Goal: Task Accomplishment & Management: Use online tool/utility

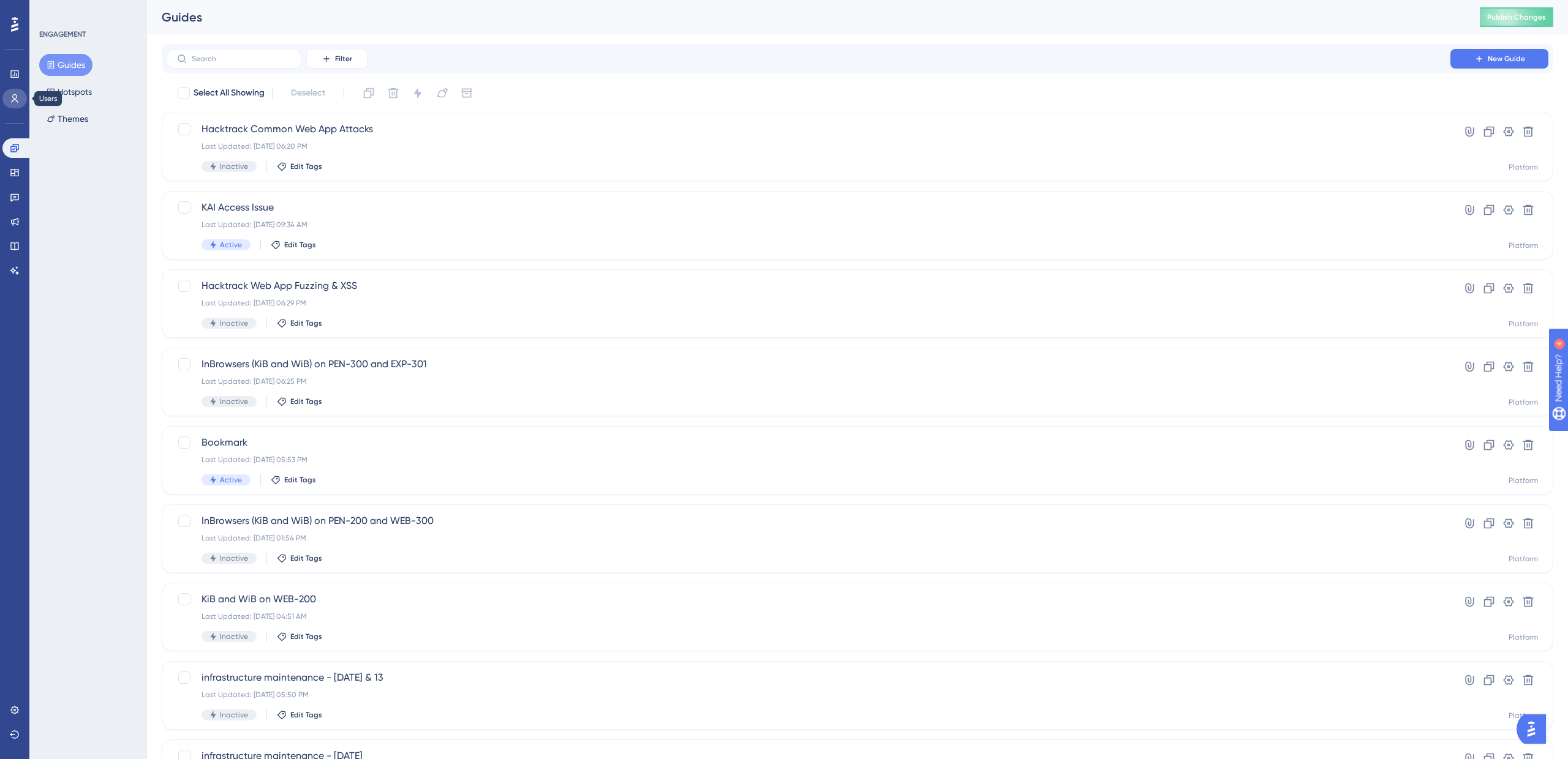
click at [12, 103] on link at bounding box center [15, 99] width 25 height 20
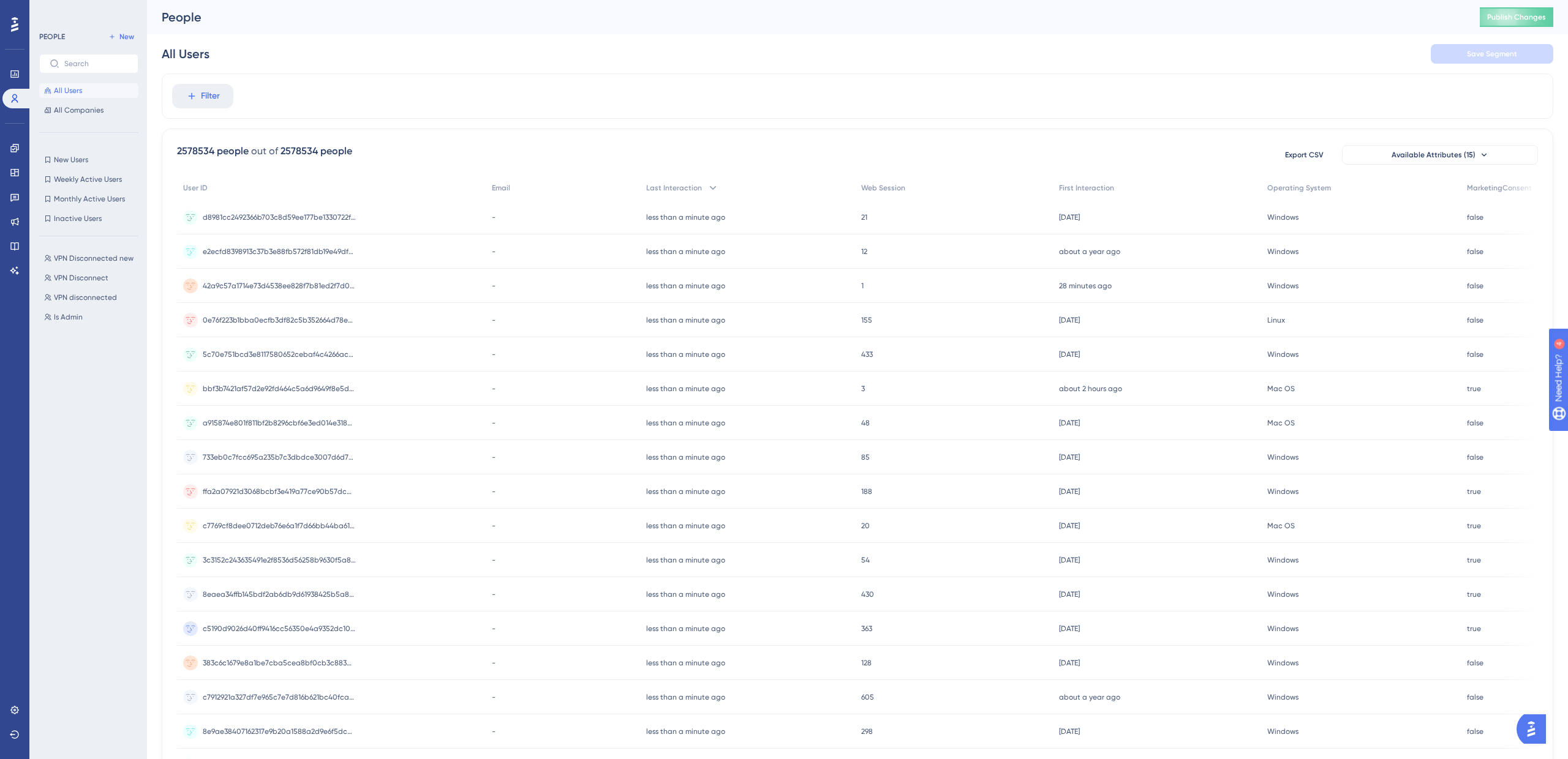
click at [73, 151] on div "PEOPLE New All Users All Companies New Users New Users Weekly Active Users Week…" at bounding box center [89, 383] width 100 height 708
click at [71, 158] on span "New Users" at bounding box center [72, 160] width 35 height 10
click at [216, 104] on div "First Interaction less than [DATE] [DATE] Remove" at bounding box center [239, 96] width 128 height 20
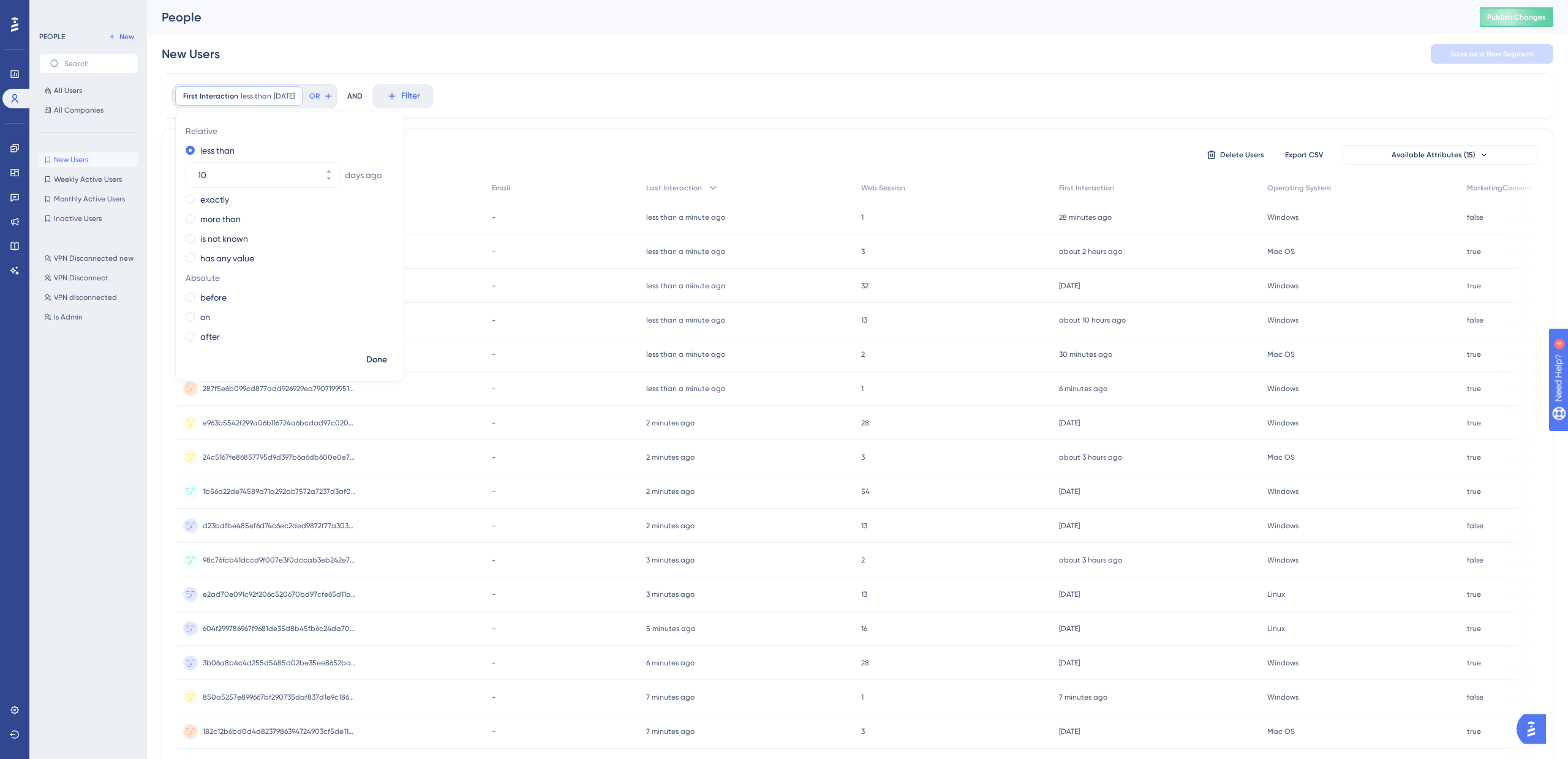
click at [373, 49] on div "New Users Save as a New Segment" at bounding box center [857, 54] width 1391 height 39
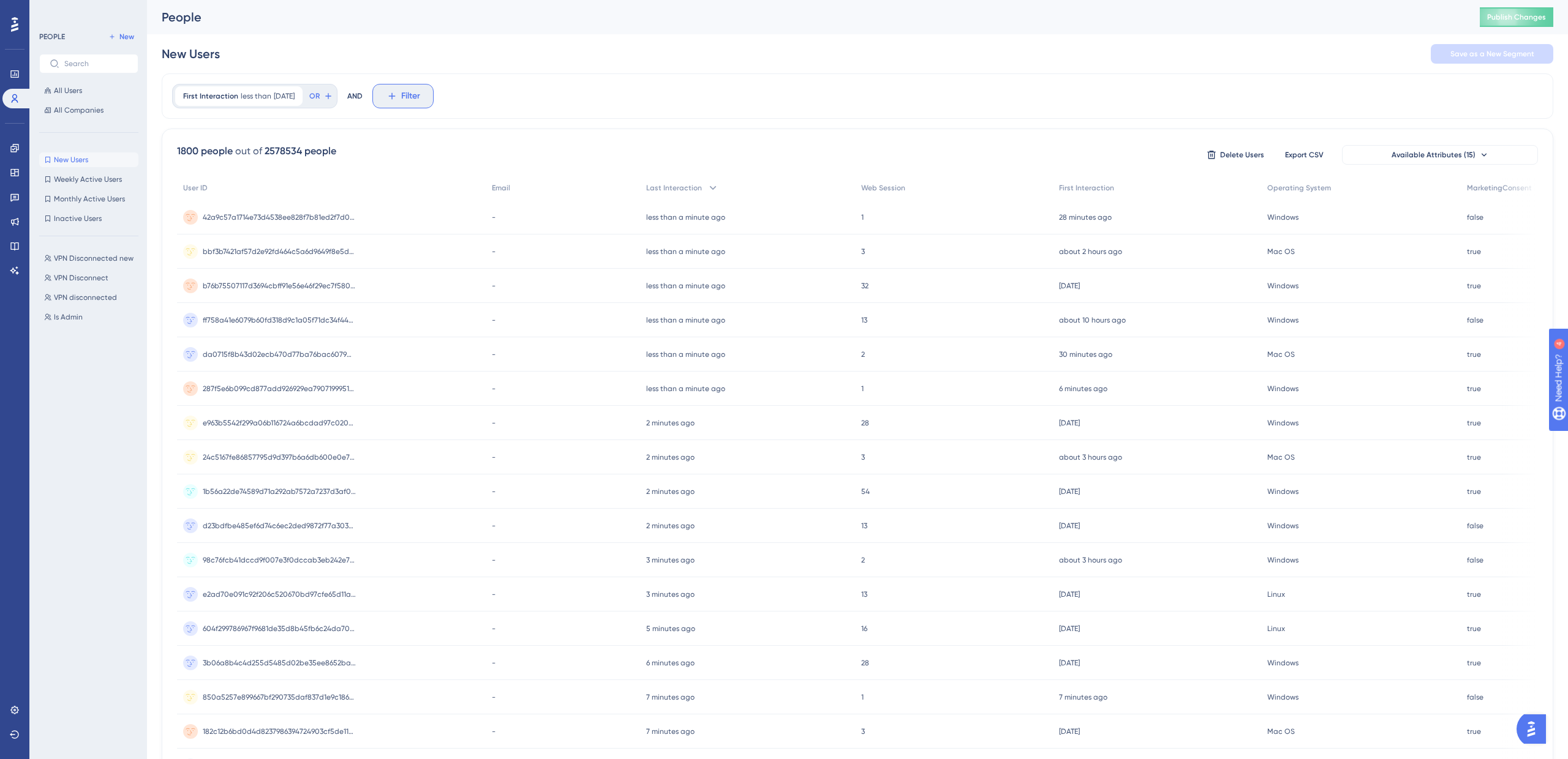
click at [397, 98] on icon at bounding box center [392, 95] width 11 height 11
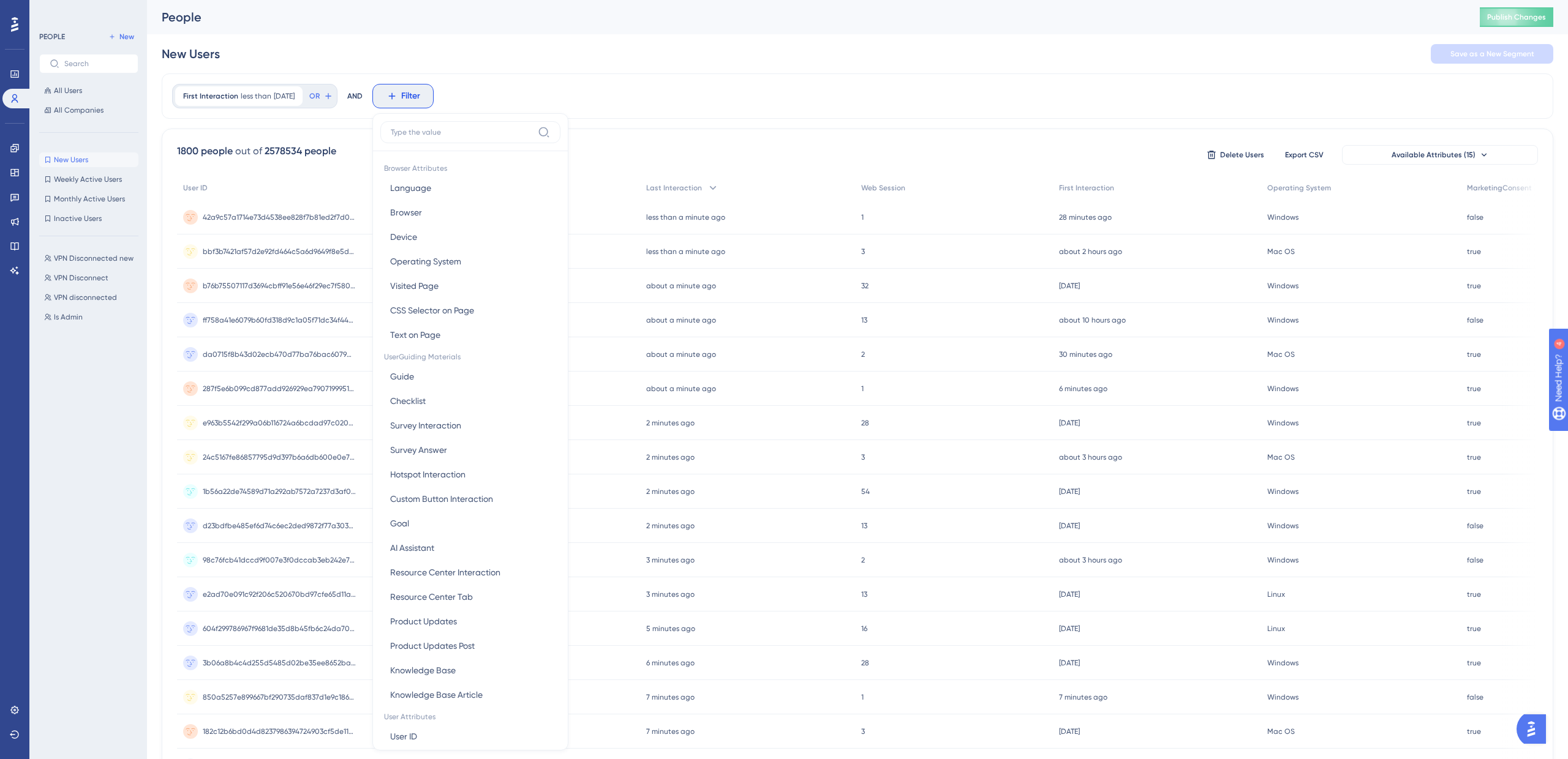
click at [0, 0] on div "People Publish Changes" at bounding box center [0, 0] width 0 height 0
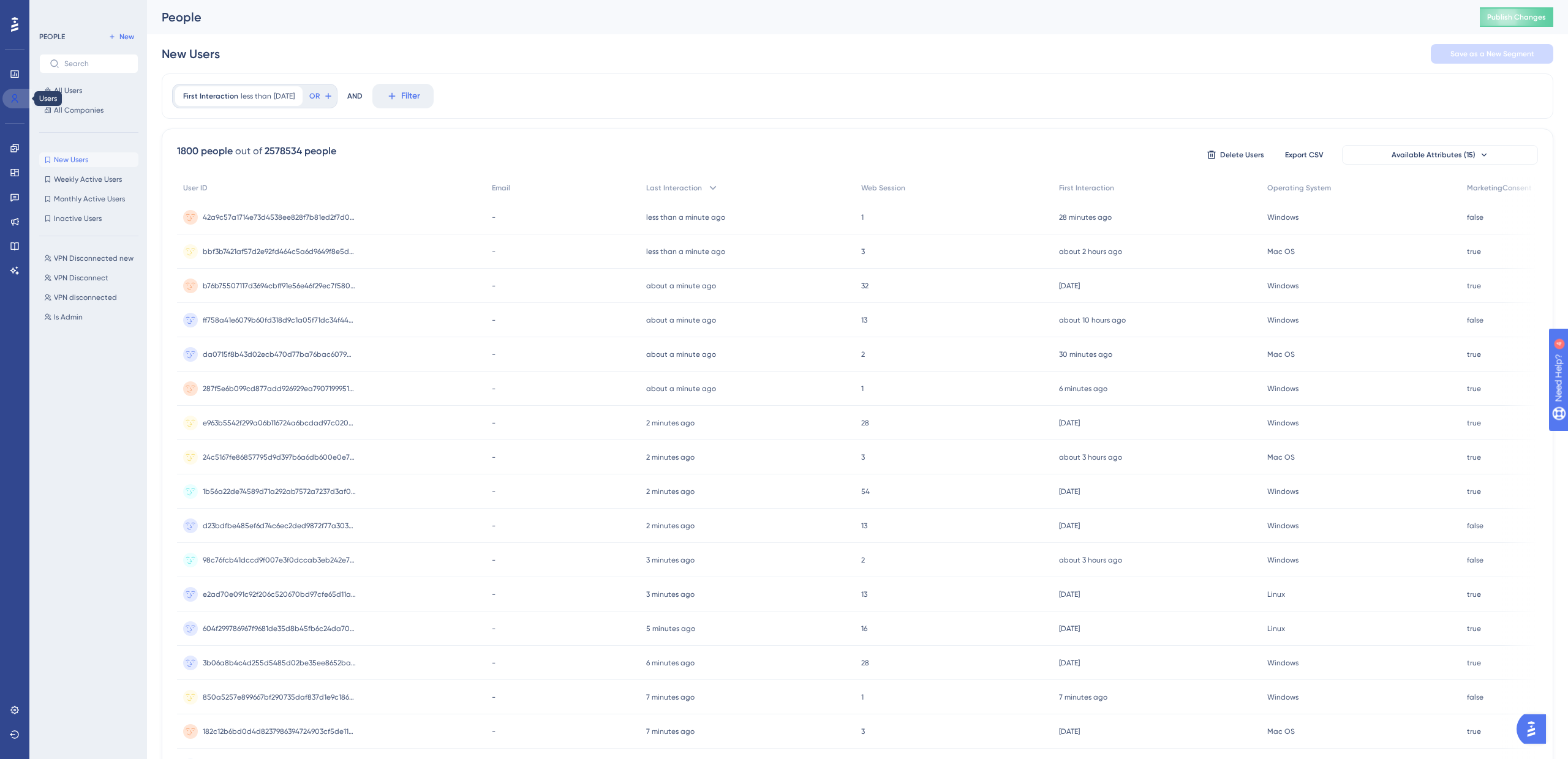
click at [11, 102] on icon at bounding box center [15, 99] width 10 height 10
click at [16, 171] on icon at bounding box center [15, 172] width 8 height 7
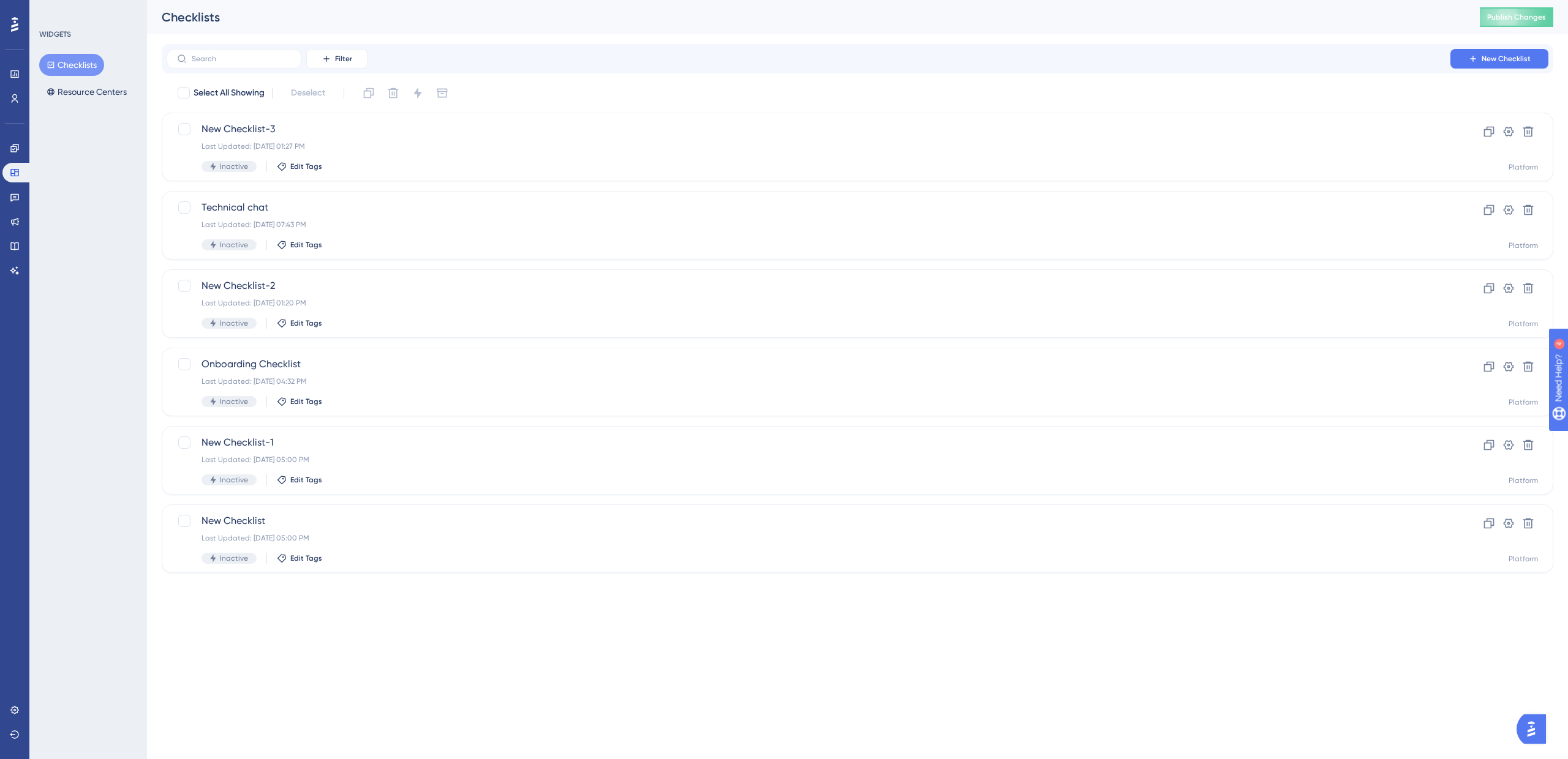
click at [13, 158] on div "Engagement Widgets Feedback Product Updates Knowledge Base AI Assistant" at bounding box center [15, 209] width 25 height 142
click at [16, 145] on icon at bounding box center [15, 148] width 10 height 10
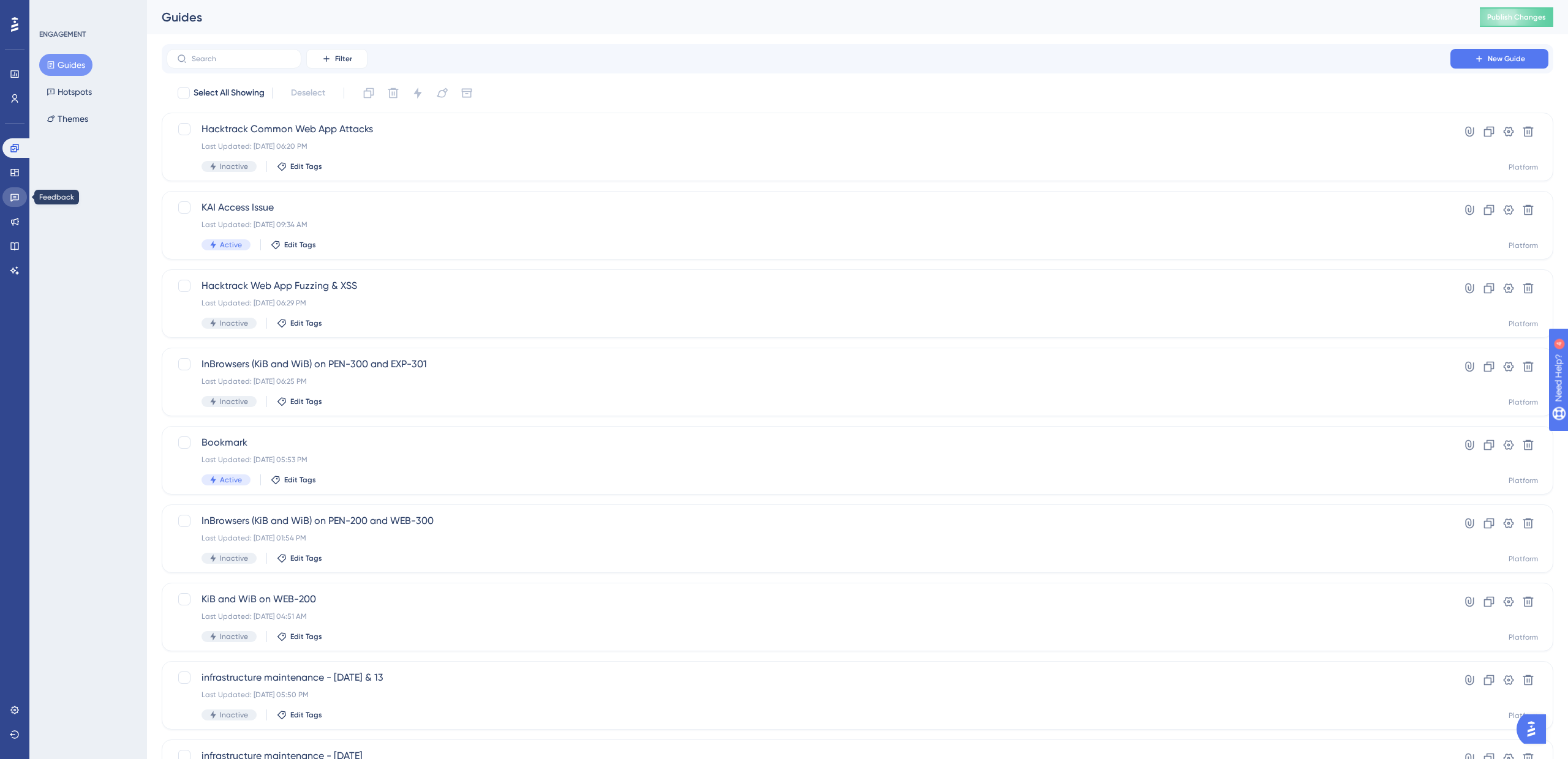
click at [16, 197] on icon at bounding box center [15, 198] width 8 height 8
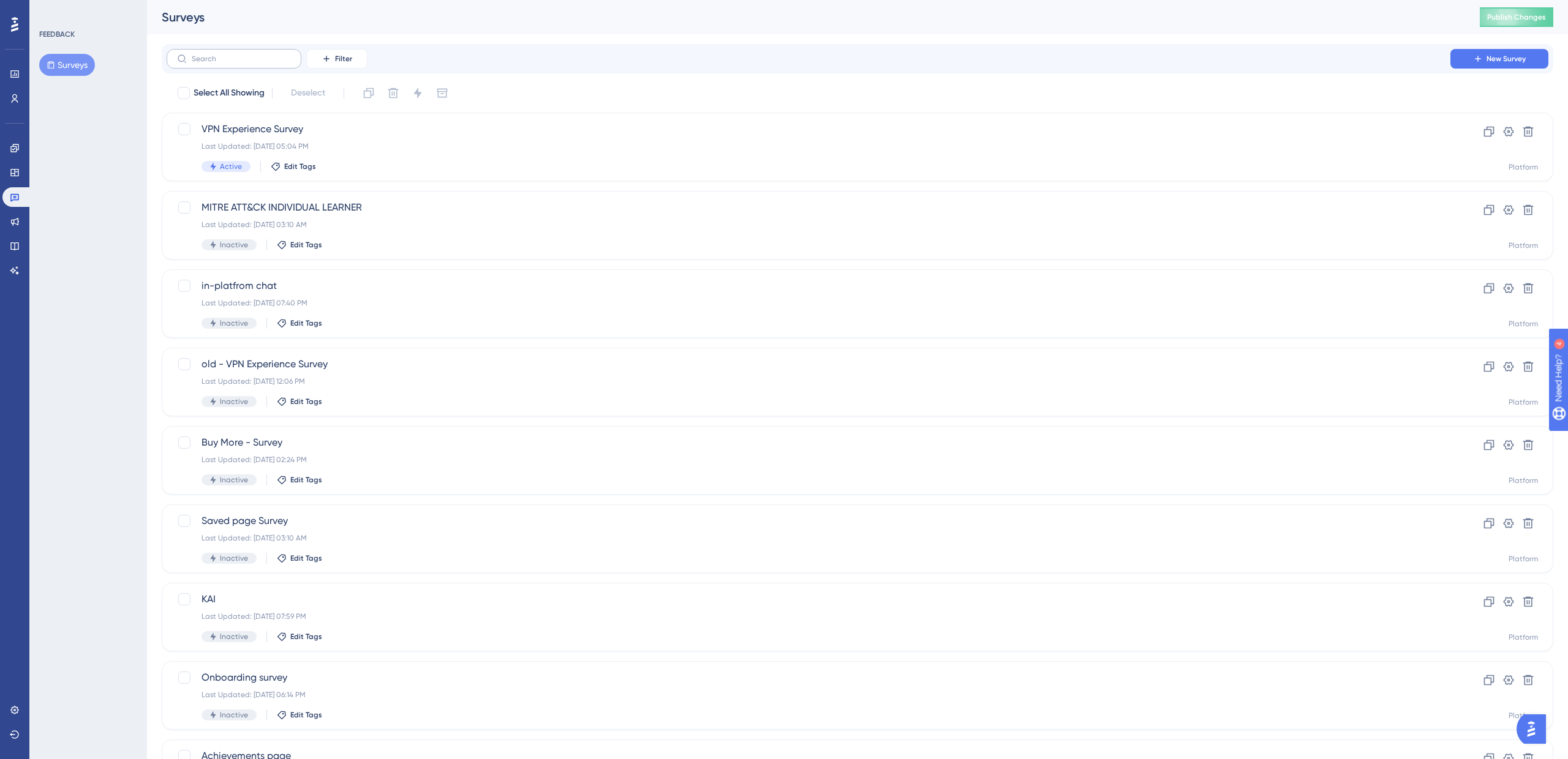
click at [211, 63] on label at bounding box center [234, 59] width 135 height 20
click at [211, 63] on input "text" at bounding box center [241, 58] width 100 height 8
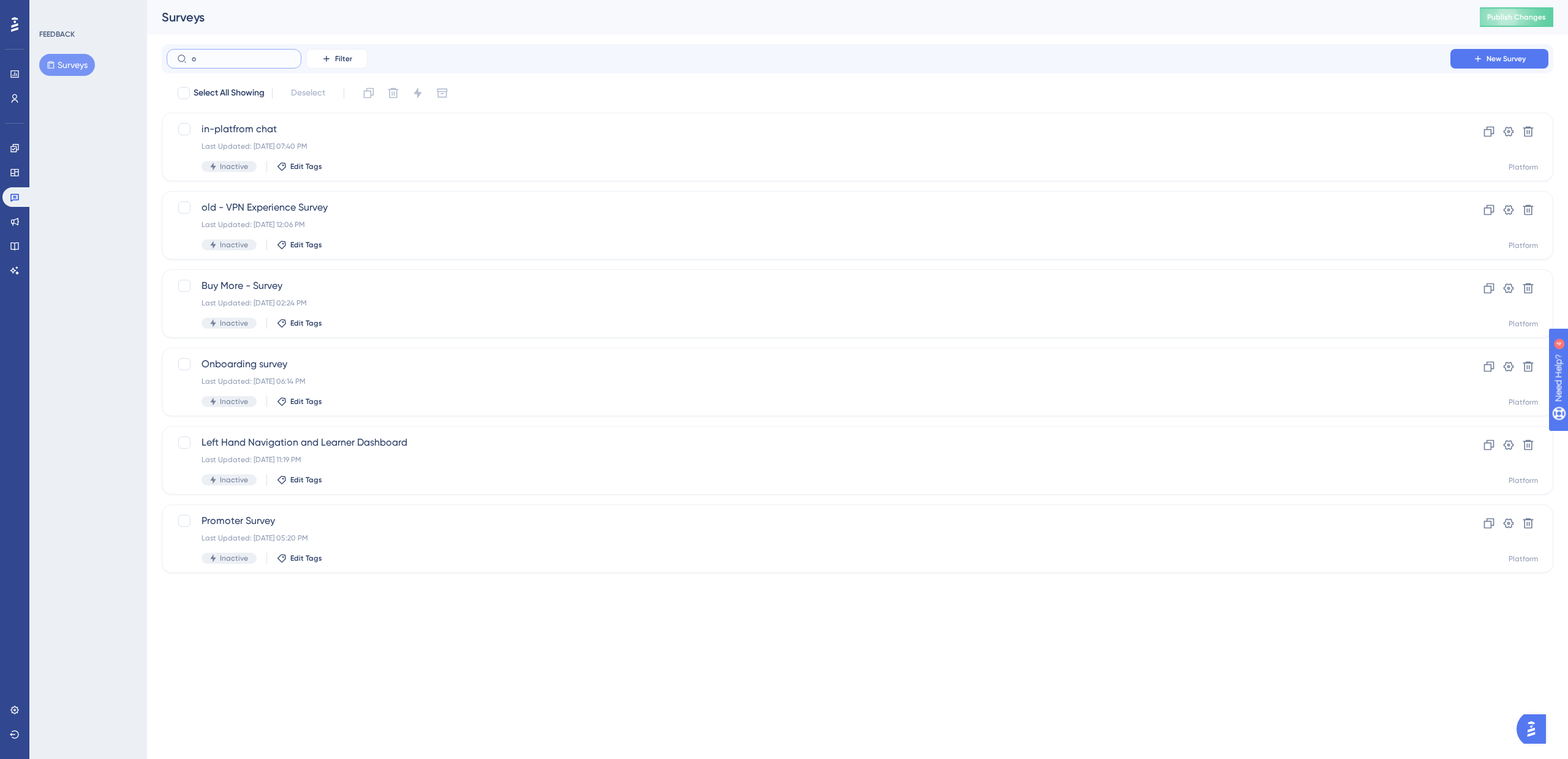
type input "ob"
checkbox input "true"
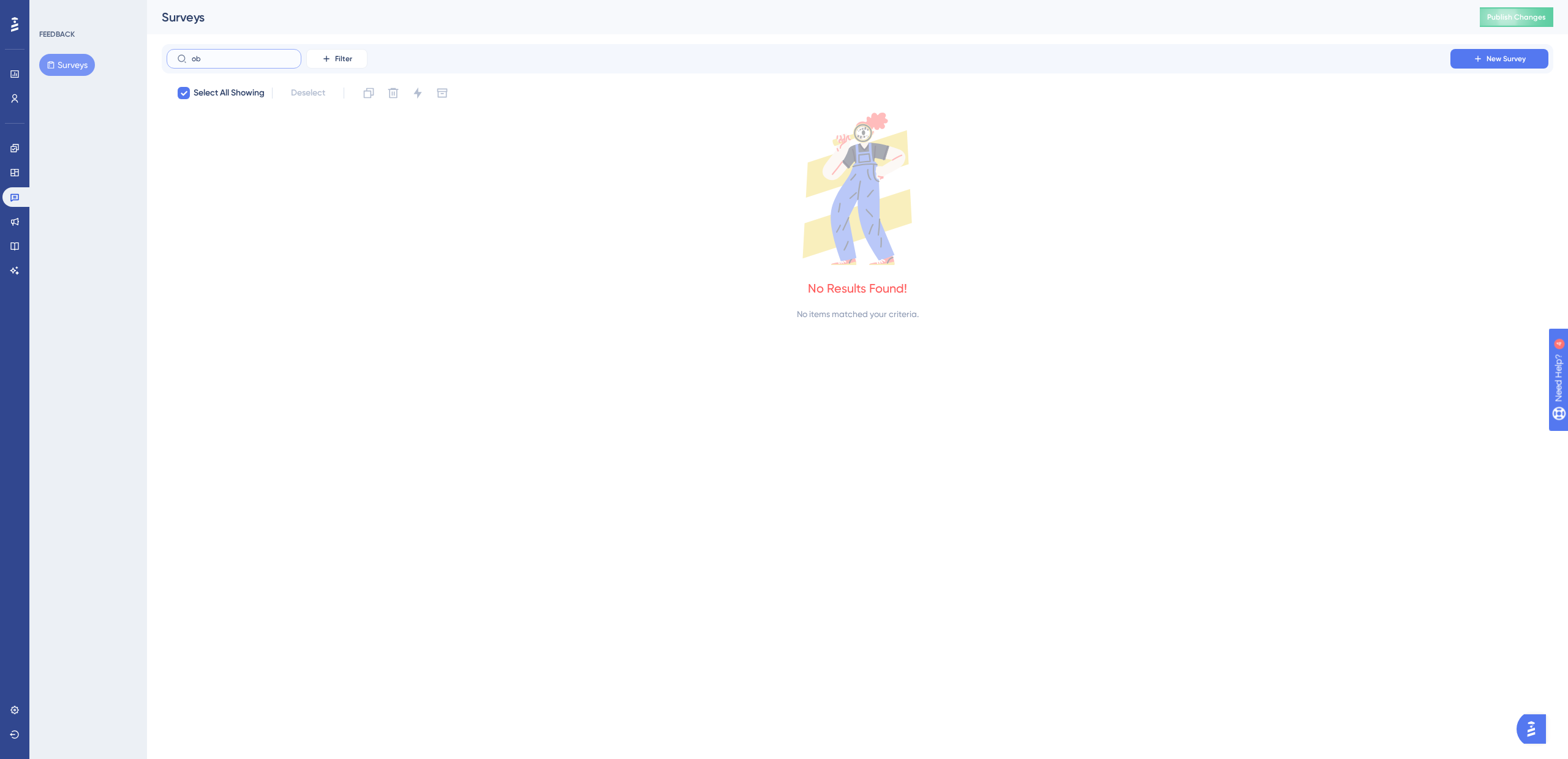
type input "o"
checkbox input "false"
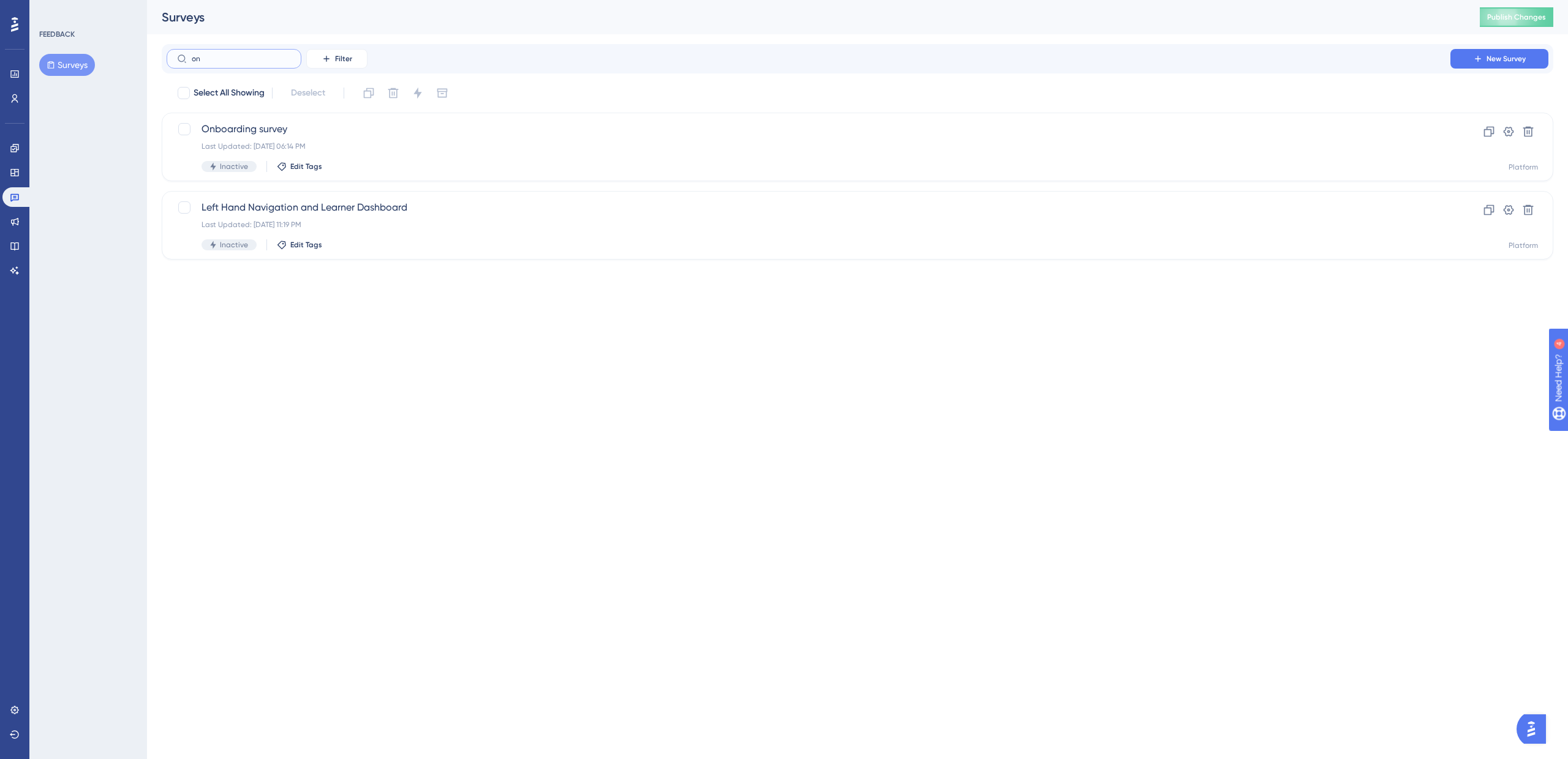
type input "onb"
click at [225, 128] on span "Onboarding survey" at bounding box center [808, 129] width 1213 height 15
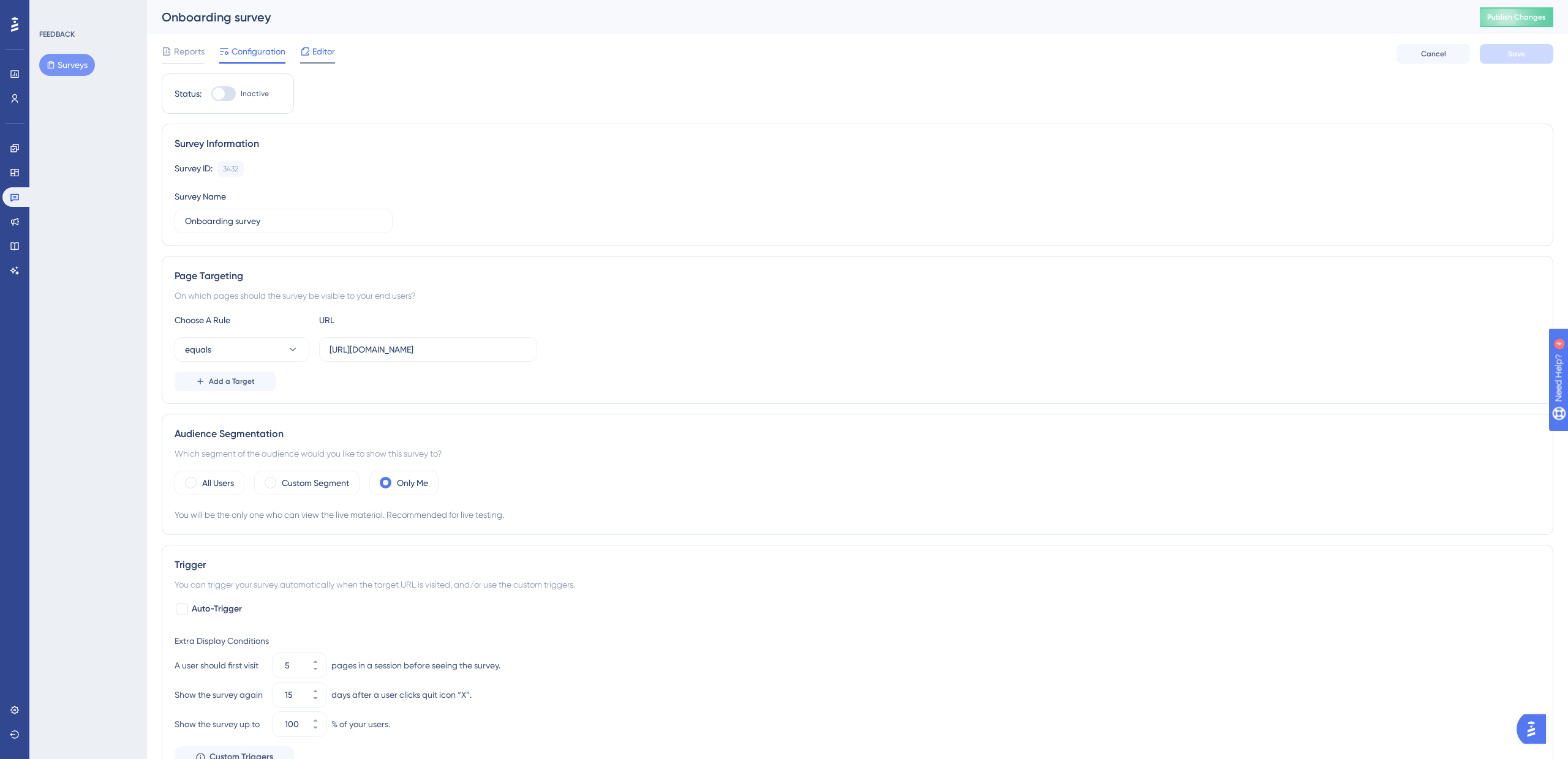
click at [313, 53] on span "Editor" at bounding box center [324, 52] width 23 height 15
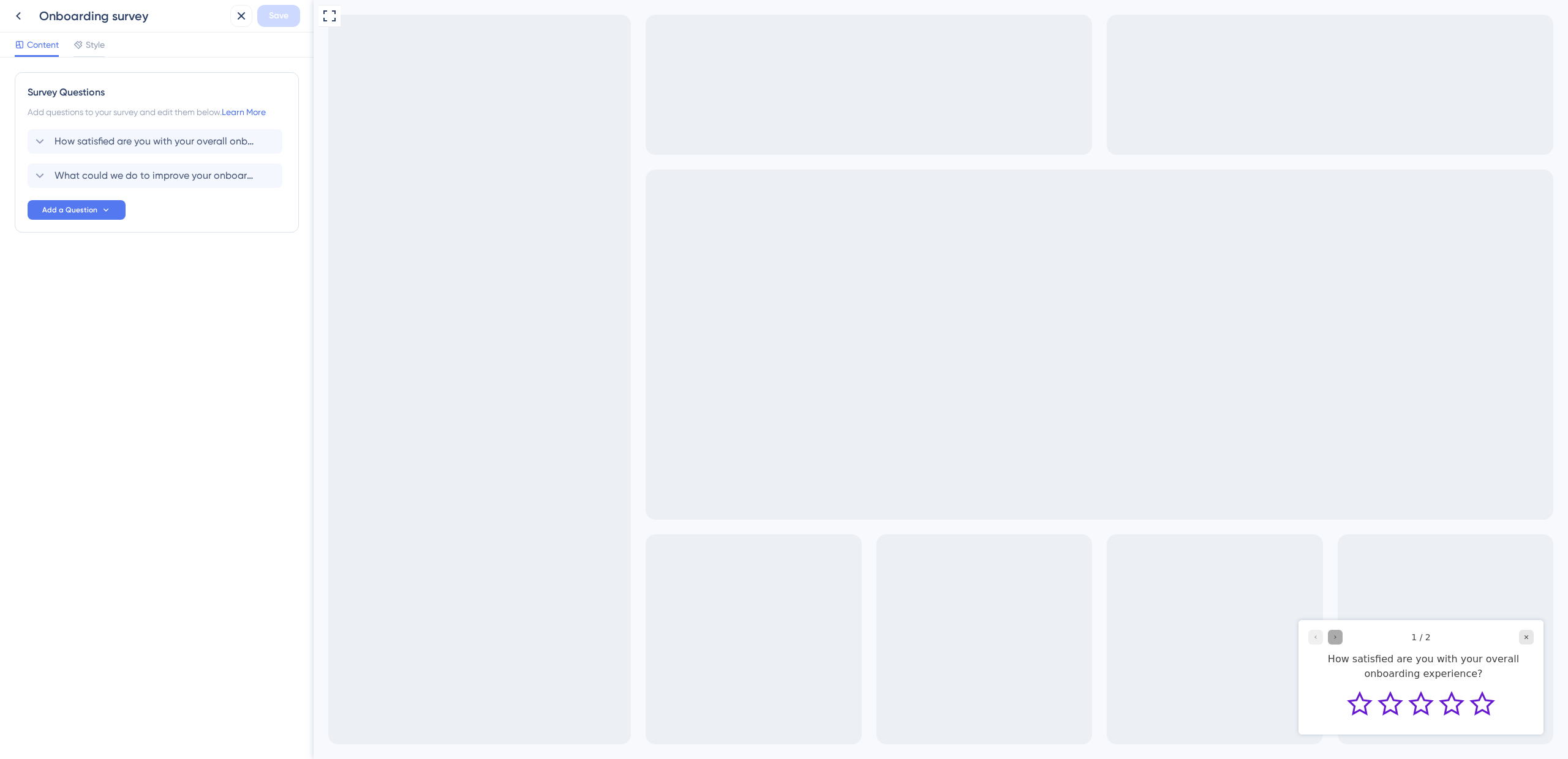
click at [1336, 634] on icon "Go to Question 2" at bounding box center [1334, 637] width 7 height 7
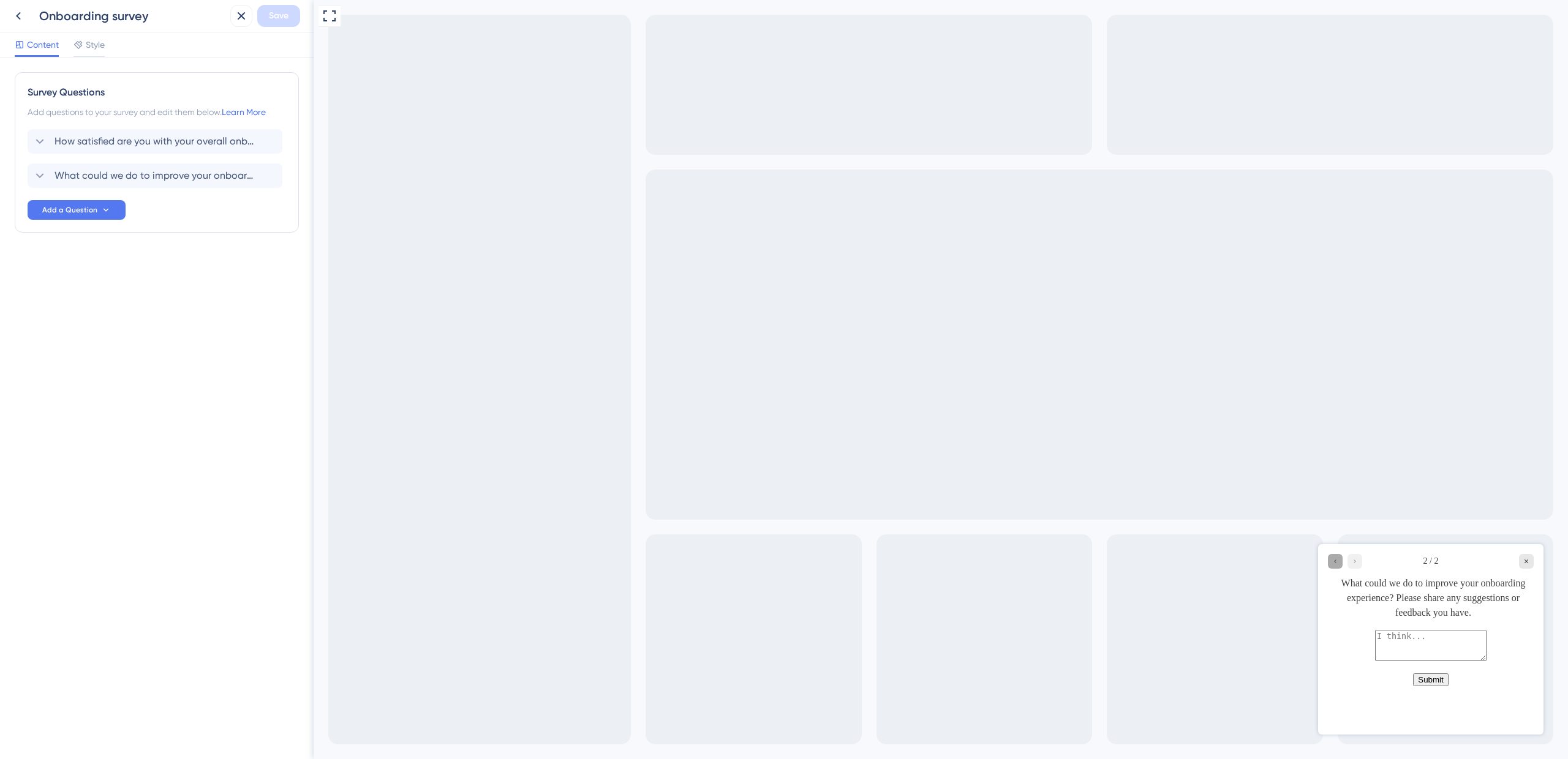
click at [1338, 562] on icon "Go to Question 1" at bounding box center [1334, 561] width 7 height 7
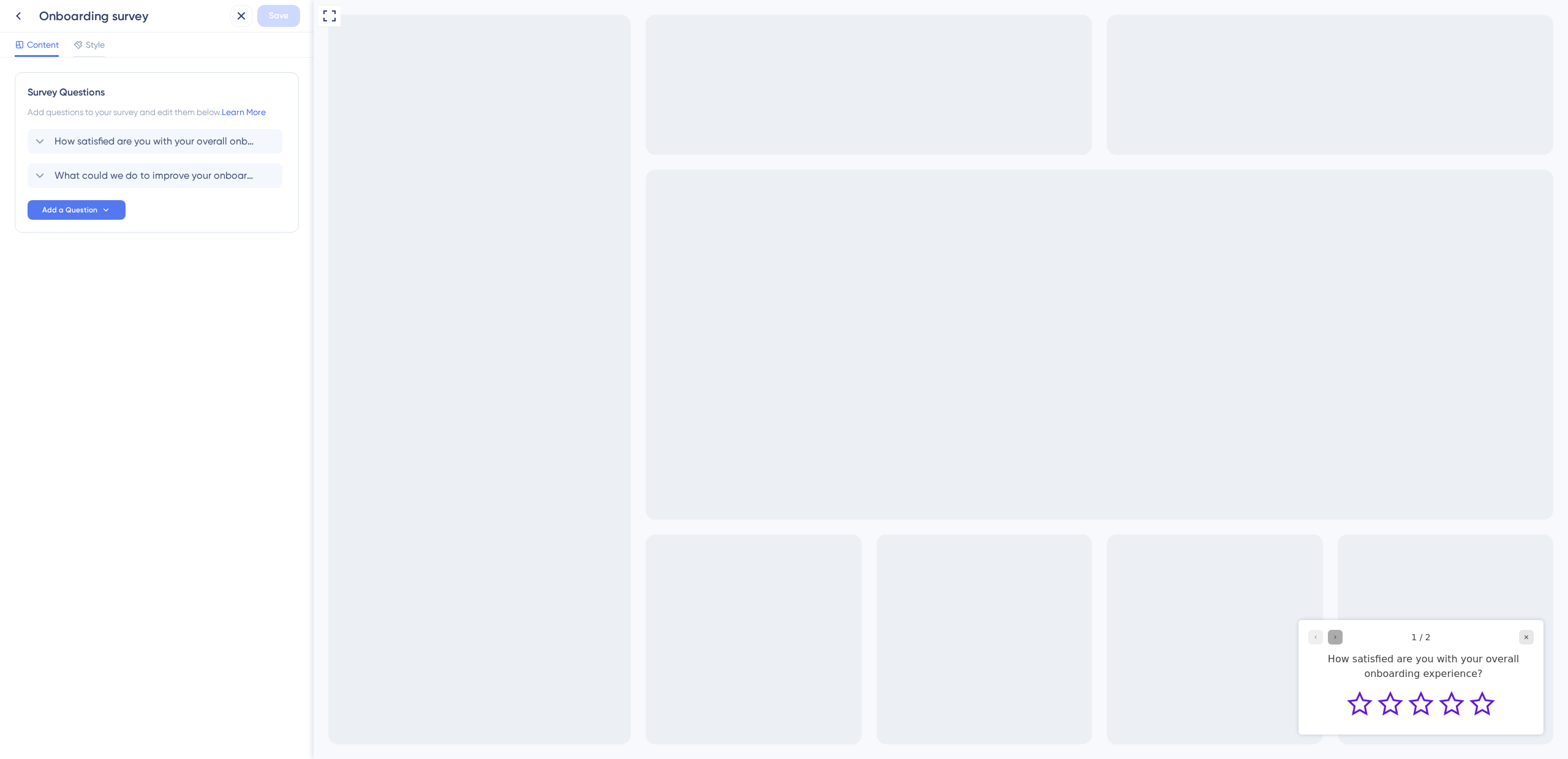
click at [1334, 642] on div "Go to Question 2" at bounding box center [1335, 637] width 15 height 15
